Goal: Book appointment/travel/reservation

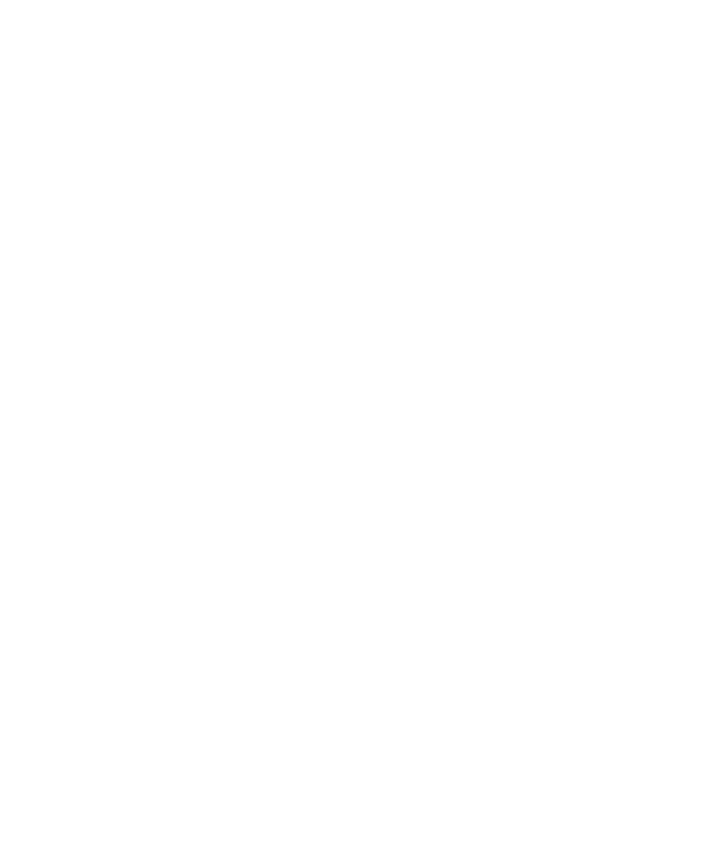
click at [462, 728] on span "Euer Erlebnisreich" at bounding box center [432, 720] width 88 height 16
click at [80, 472] on span "Meraner Land" at bounding box center [104, 483] width 134 height 22
click at [408, 451] on link "Alle Familienhotels auf einen Blick" at bounding box center [351, 458] width 255 height 14
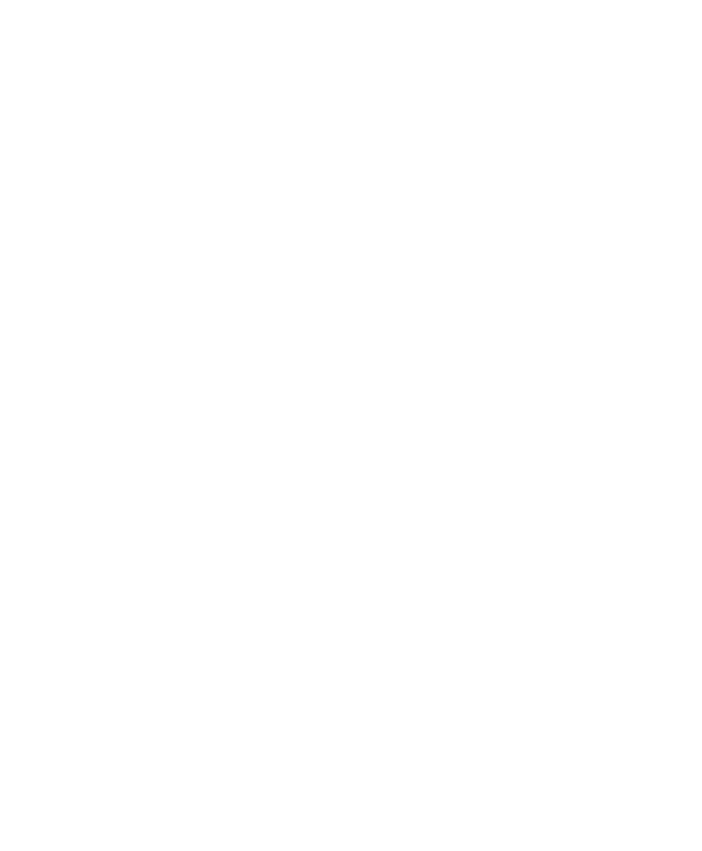
scroll to position [478, 0]
click at [665, 237] on icon at bounding box center [665, 253] width 39 height 32
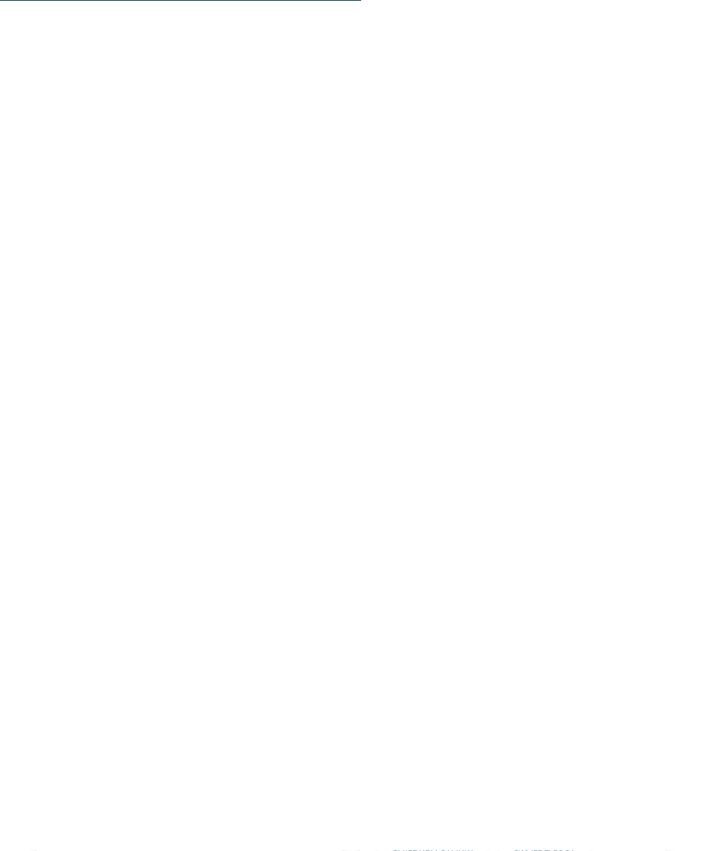
click at [530, 257] on h4 "Cavallino Bianco Family Spa Grand Hotel ****ˢ" at bounding box center [512, 232] width 269 height 48
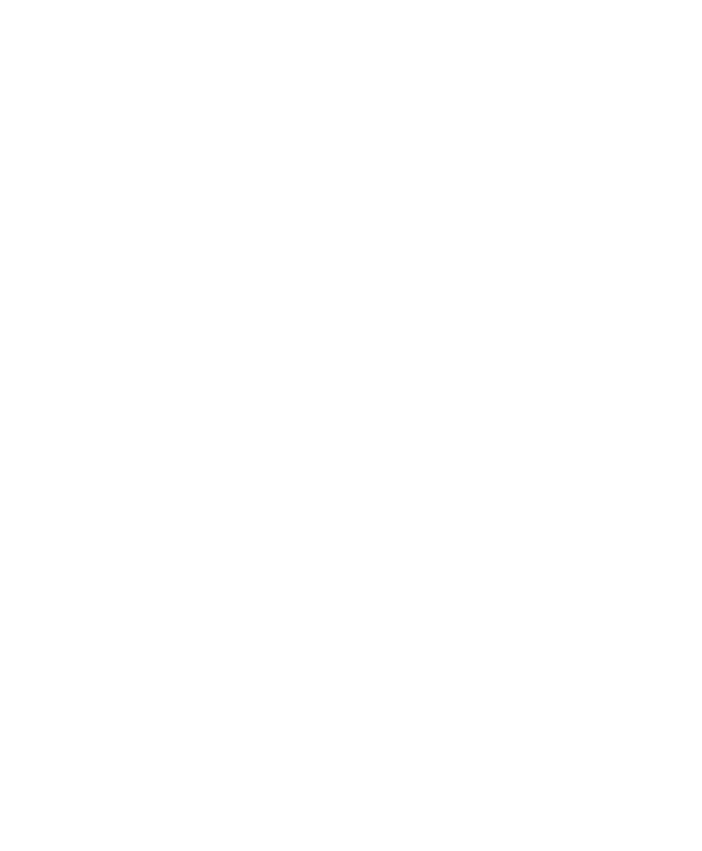
scroll to position [2679, 0]
